Goal: Communication & Community: Answer question/provide support

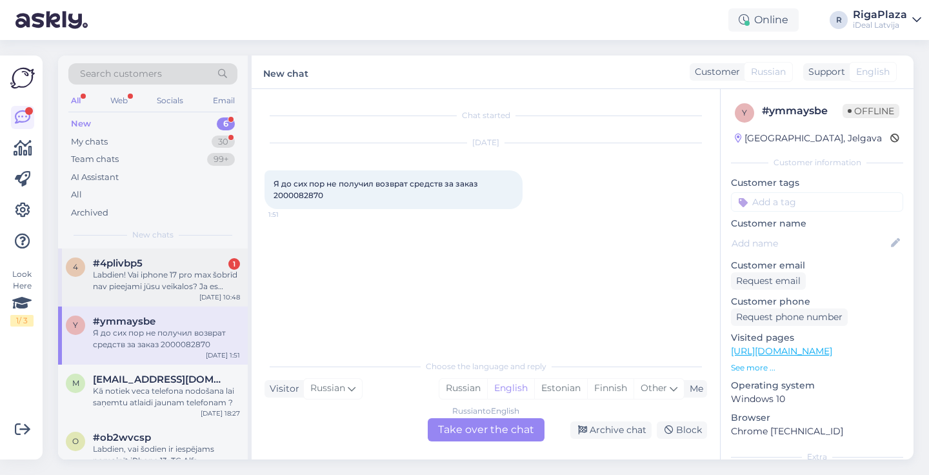
click at [206, 257] on div "#4plivbp5 1" at bounding box center [166, 263] width 147 height 12
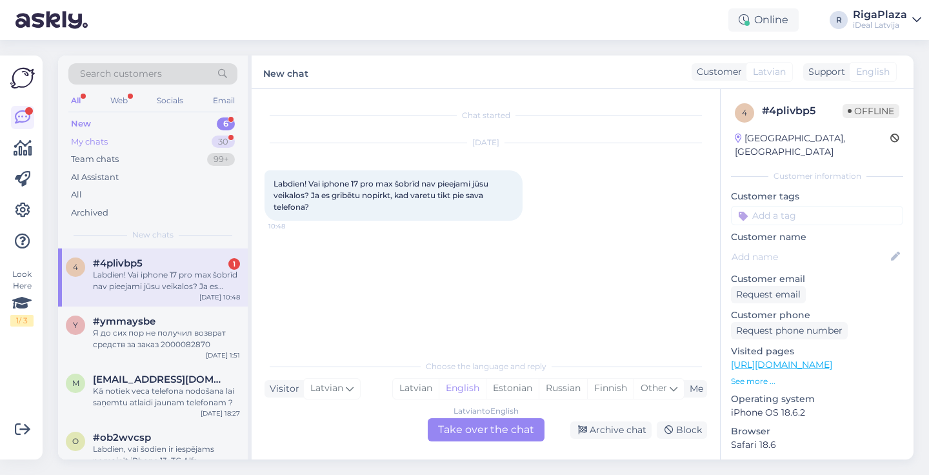
click at [224, 141] on div "30" at bounding box center [223, 141] width 23 height 13
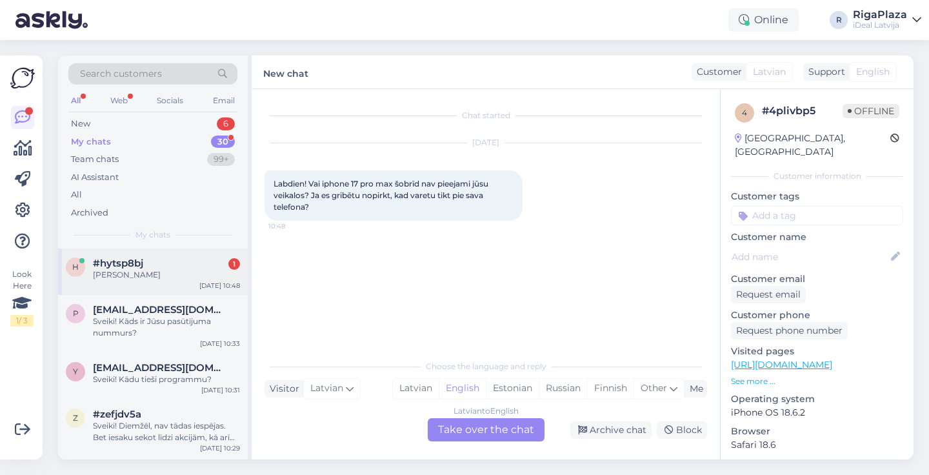
click at [177, 260] on div "#hytsp8bj 1" at bounding box center [166, 263] width 147 height 12
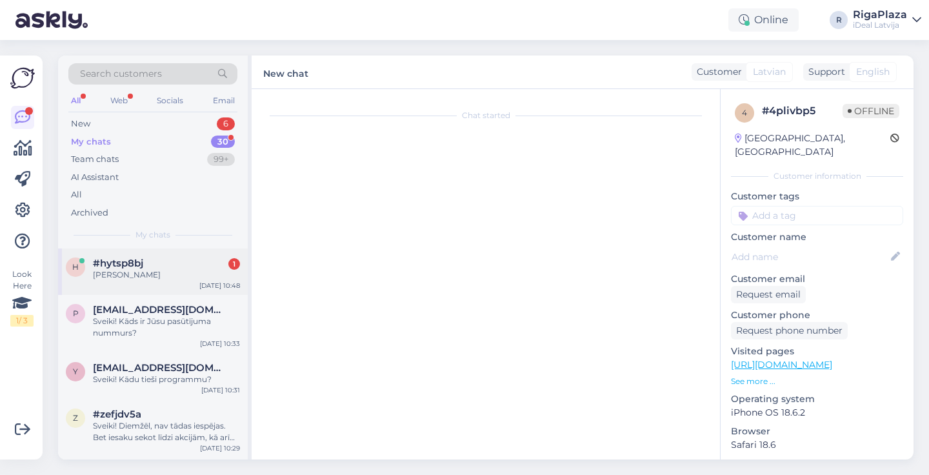
scroll to position [246, 0]
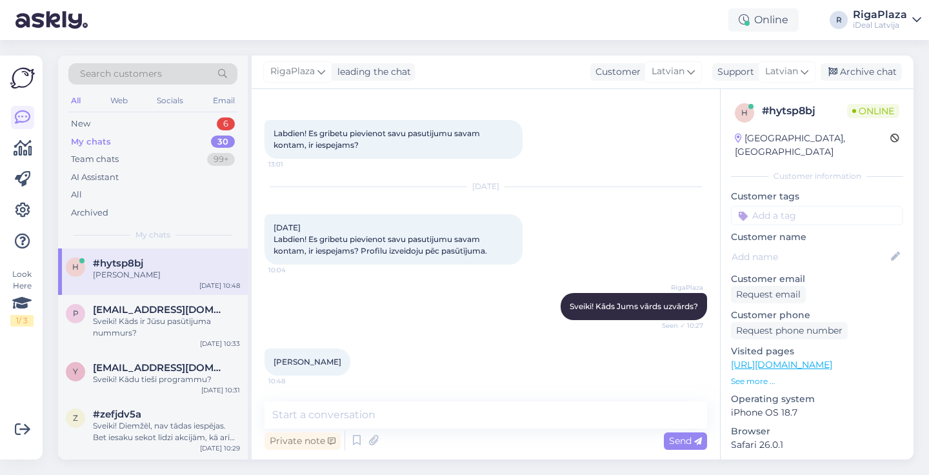
drag, startPoint x: 275, startPoint y: 361, endPoint x: 386, endPoint y: 361, distance: 110.9
click at [387, 361] on div "Ilze Rohasa-Martinesa 10:48" at bounding box center [485, 361] width 442 height 55
click at [292, 353] on div "Ilze Rohasa-Martinesa 10:48" at bounding box center [307, 361] width 86 height 27
drag, startPoint x: 271, startPoint y: 357, endPoint x: 365, endPoint y: 361, distance: 94.2
click at [350, 361] on div "Ilze Rohasa-Martinesa 10:48" at bounding box center [307, 361] width 86 height 27
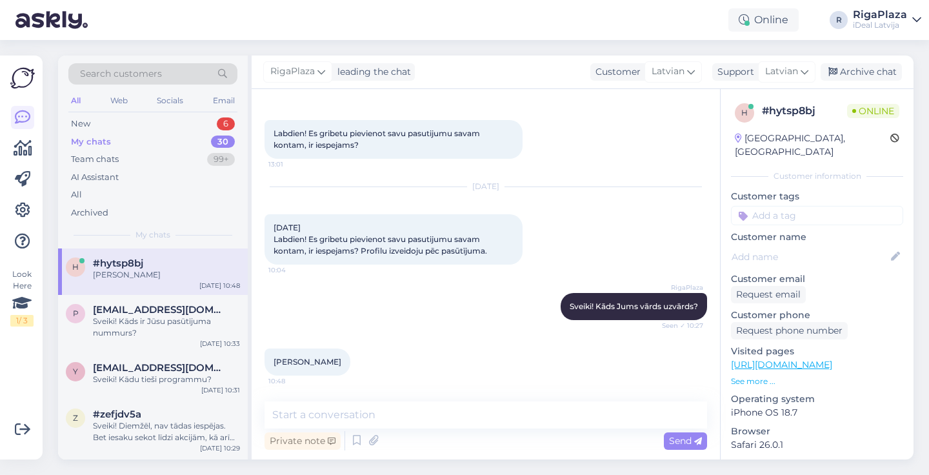
copy span "[PERSON_NAME]"
click at [183, 114] on div "Search customers All Web Socials Email New 6 My chats 30 Team chats 99+ AI Assi…" at bounding box center [153, 151] width 190 height 193
click at [177, 116] on div "New 6" at bounding box center [152, 124] width 169 height 18
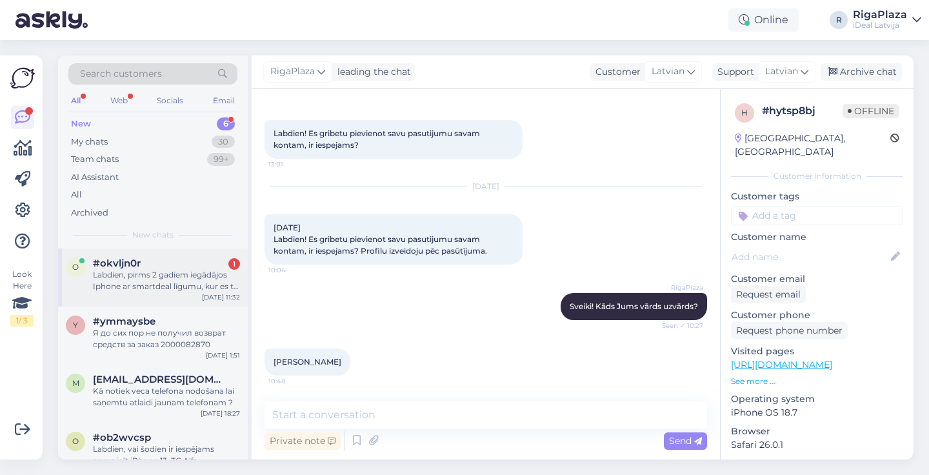
click at [226, 275] on div "Labdien, pirms 2 gadiem iegādājos Iphone ar smartdeal līgumu, kur es to varu ap…" at bounding box center [166, 280] width 147 height 23
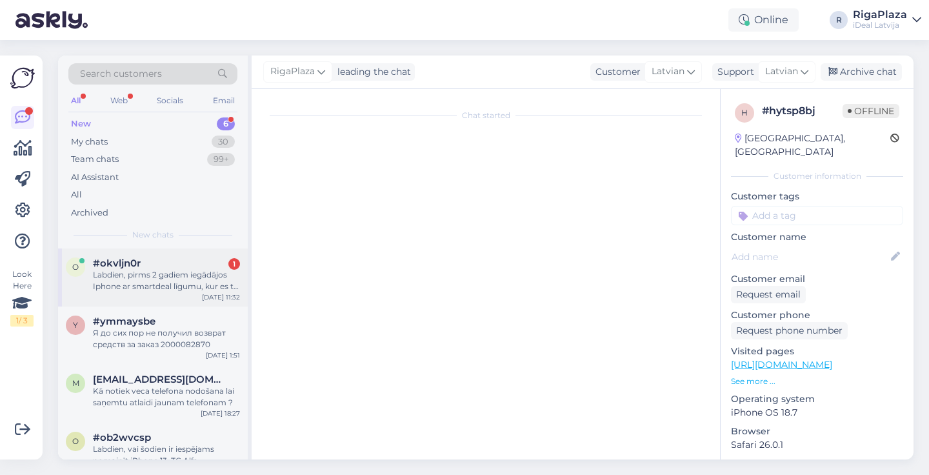
scroll to position [0, 0]
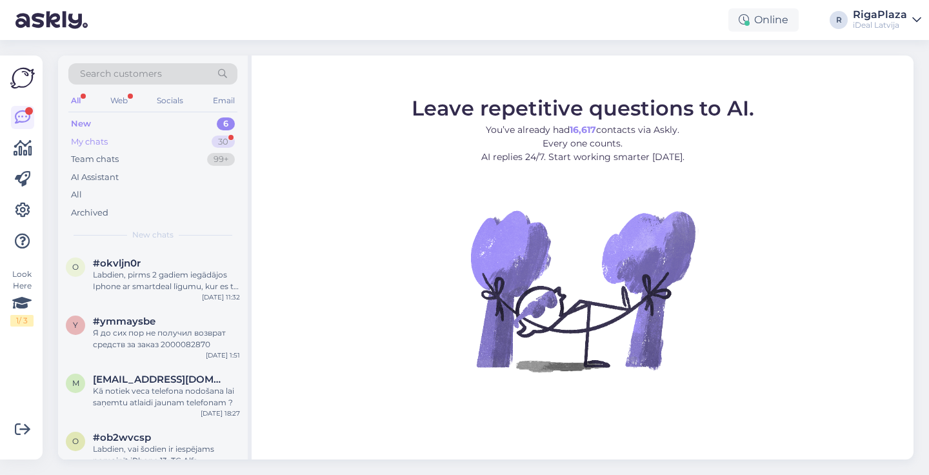
click at [234, 141] on div "My chats 30" at bounding box center [152, 142] width 169 height 18
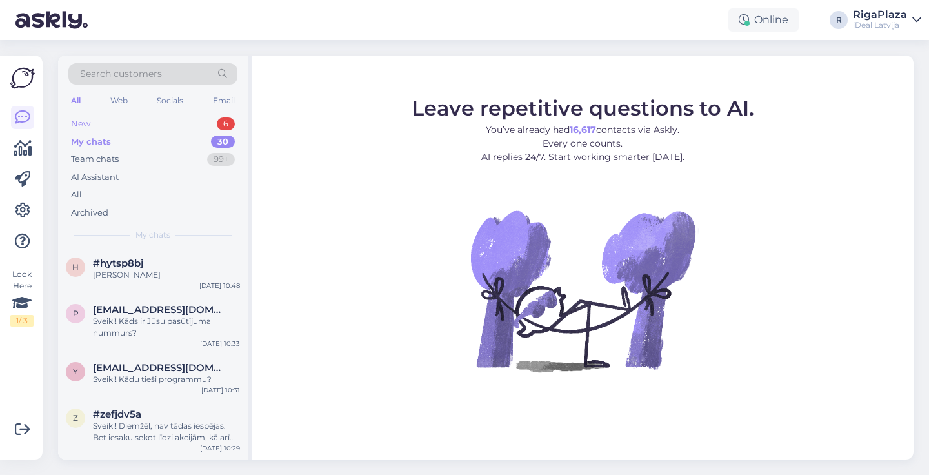
click at [174, 125] on div "New 6" at bounding box center [152, 124] width 169 height 18
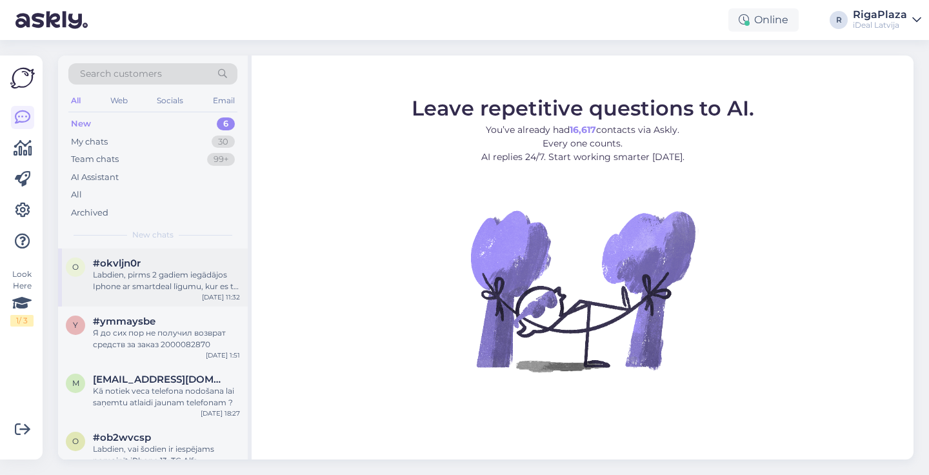
click at [164, 266] on div "#okvljn0r" at bounding box center [166, 263] width 147 height 12
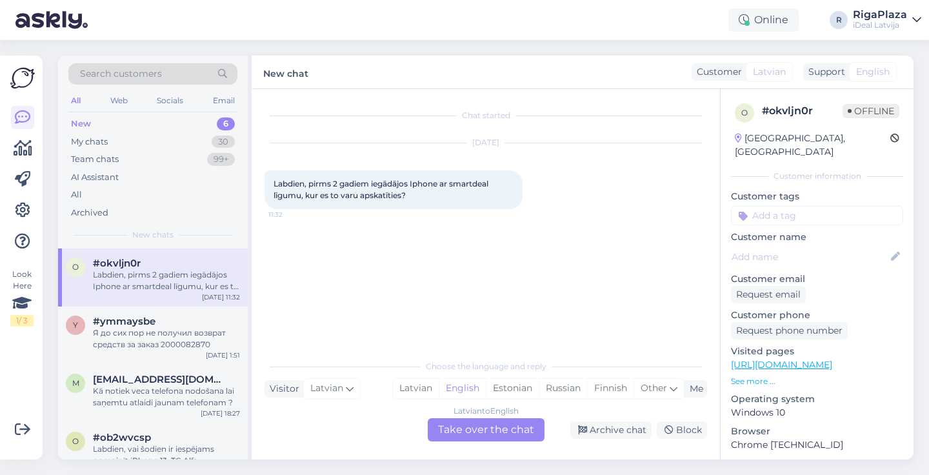
click at [625, 0] on div "Online R RigaPlaza iDeal [GEOGRAPHIC_DATA]" at bounding box center [464, 20] width 929 height 40
